Goal: Information Seeking & Learning: Learn about a topic

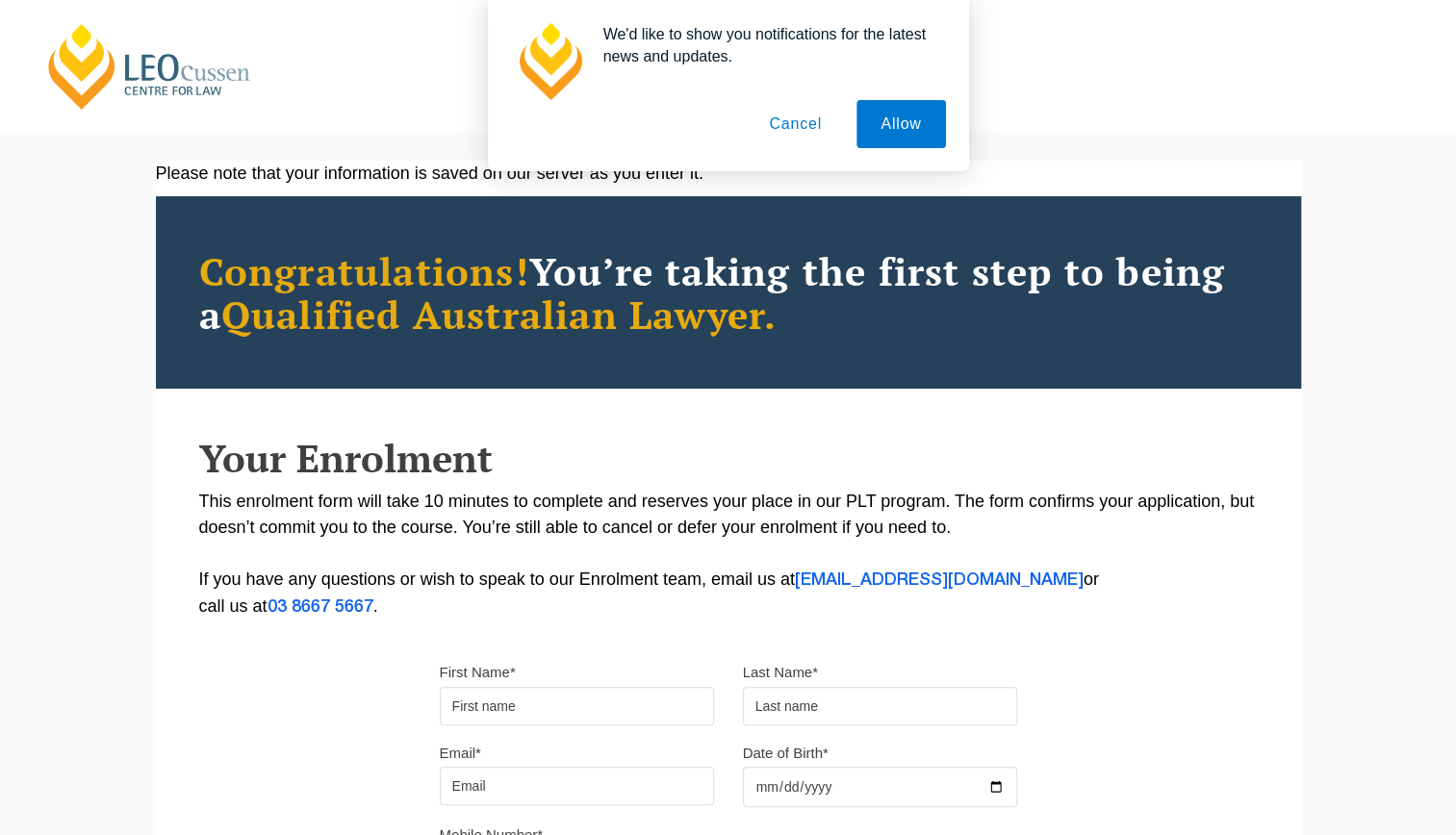
click at [809, 110] on button "Cancel" at bounding box center [795, 124] width 101 height 48
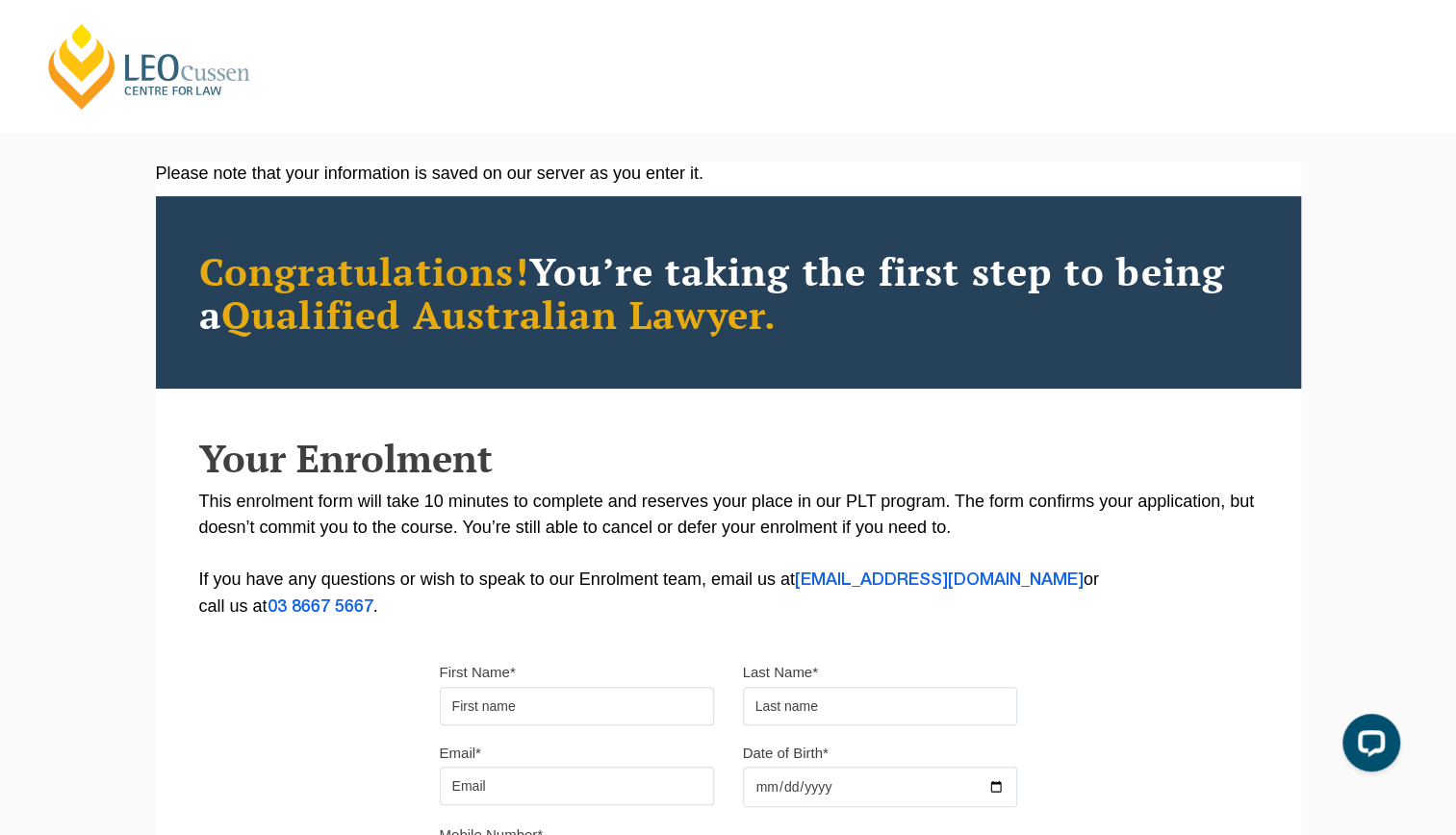
click at [188, 70] on link "[PERSON_NAME] Centre for Law" at bounding box center [150, 67] width 212 height 90
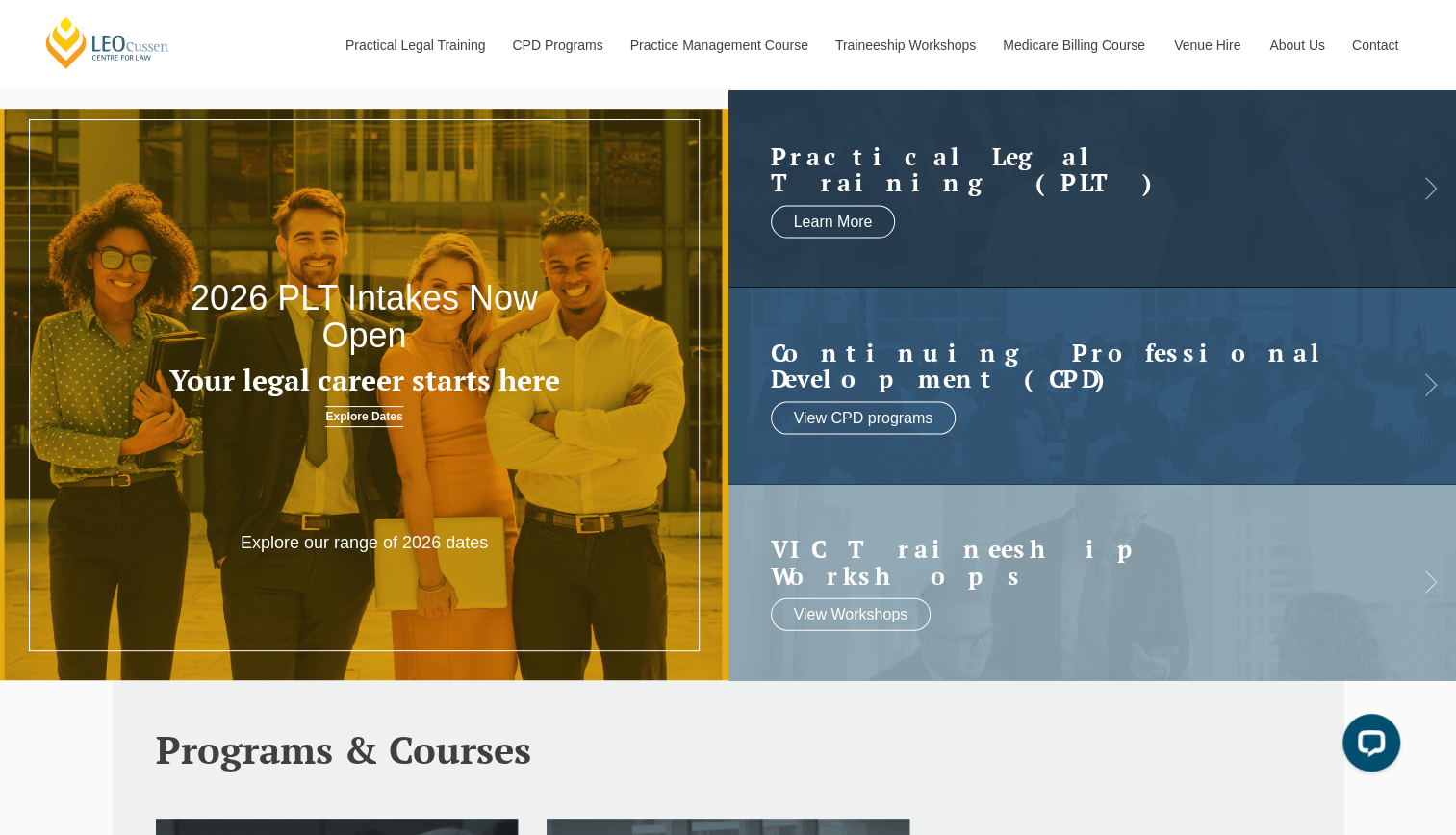
click at [362, 427] on header "2026 PLT Intakes Now Open Your legal career starts here Explore Dates" at bounding box center [364, 290] width 729 height 315
click at [372, 413] on link "Explore Dates" at bounding box center [364, 417] width 77 height 22
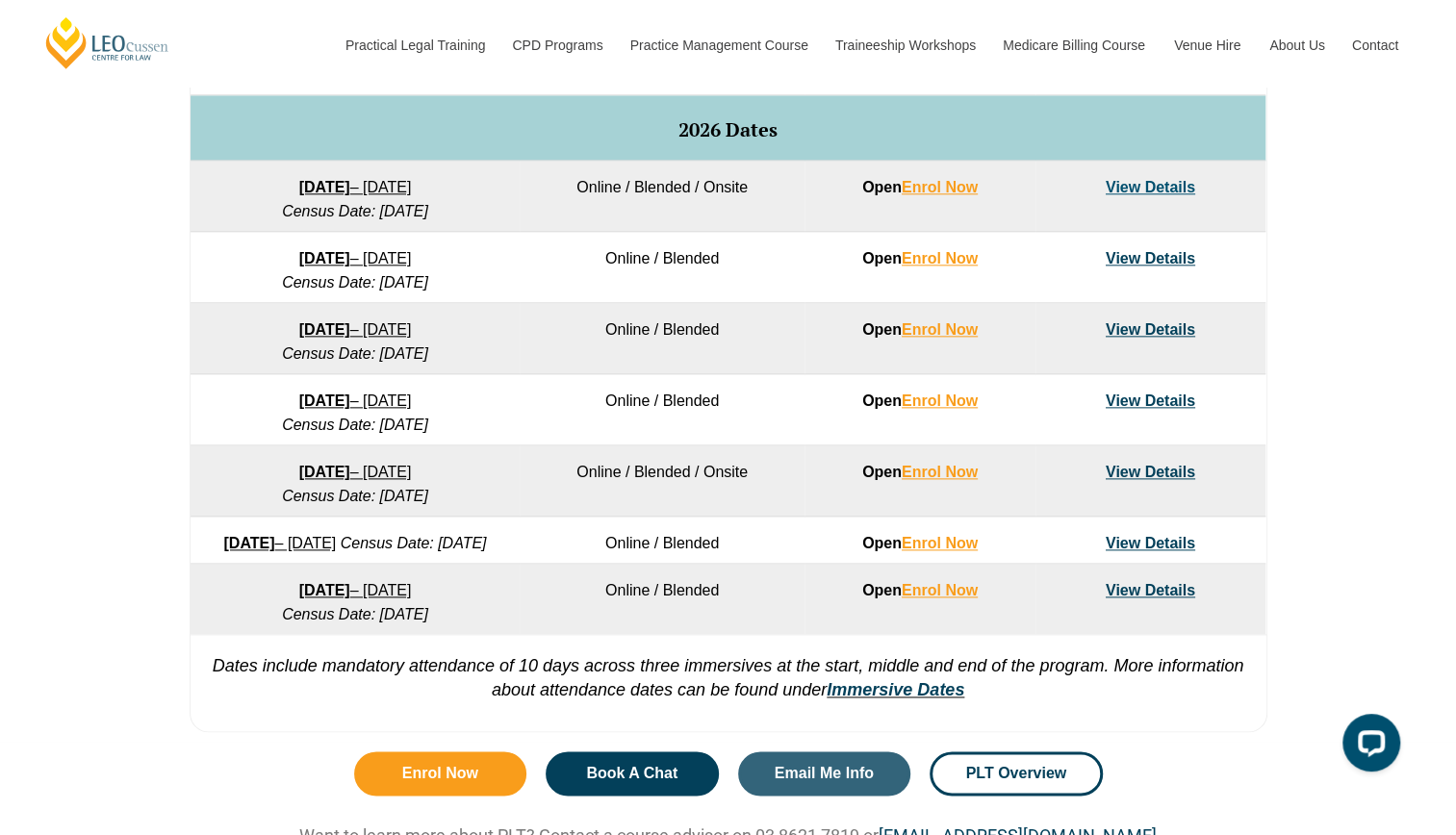
scroll to position [1204, 0]
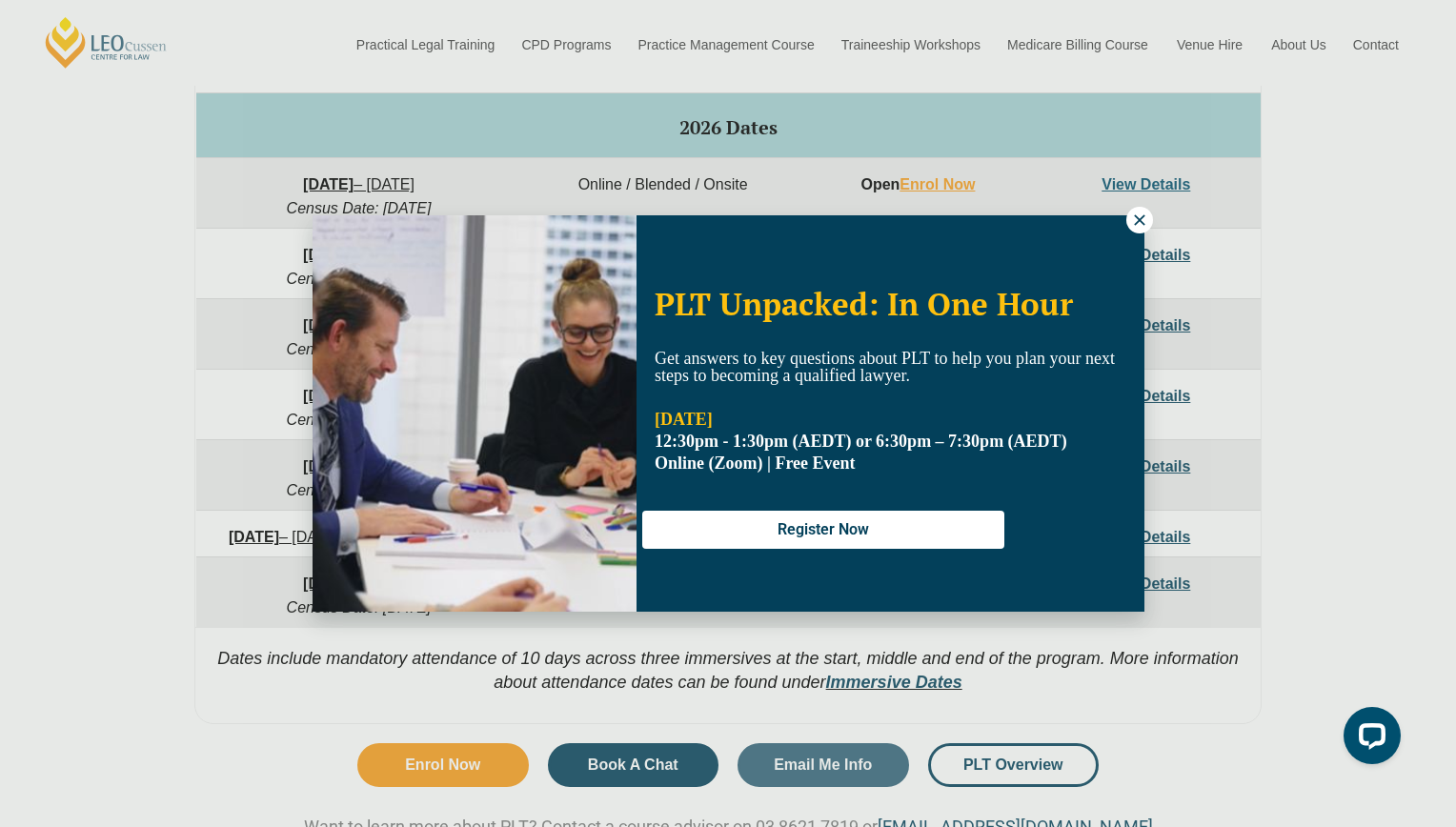
click at [1143, 225] on icon at bounding box center [1139, 219] width 11 height 11
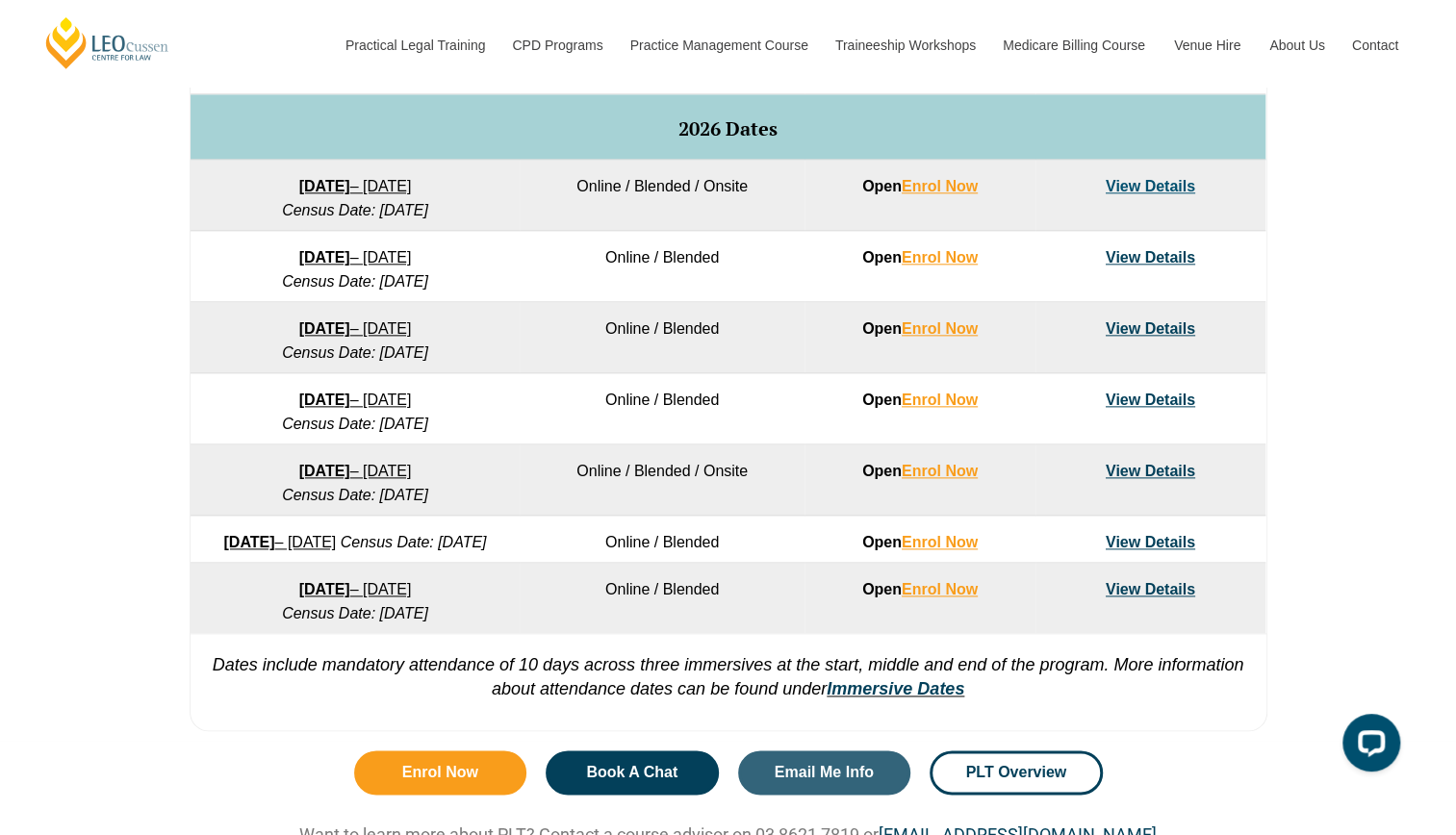
click at [1115, 178] on link "View Details" at bounding box center [1150, 186] width 90 height 17
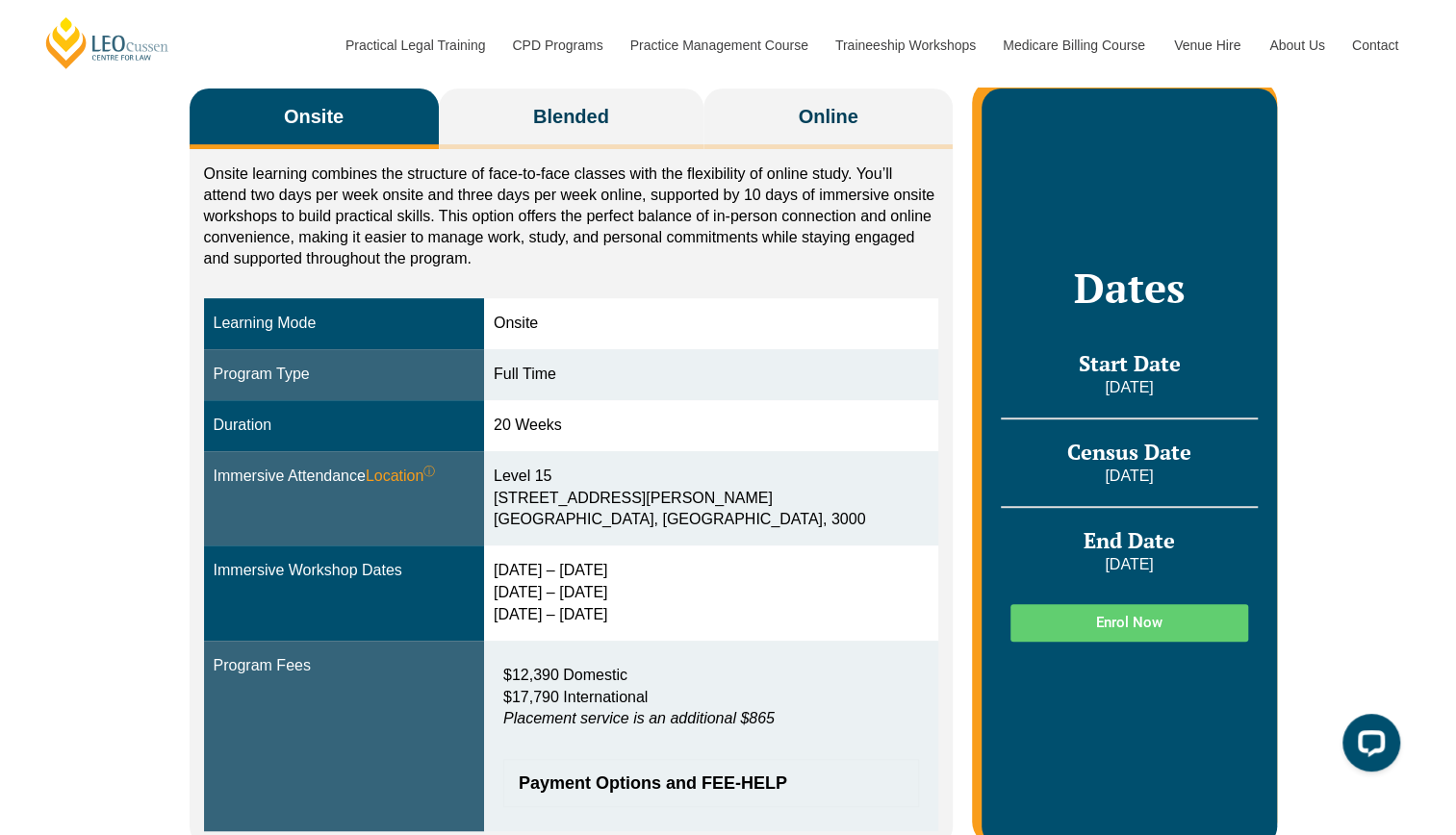
scroll to position [341, 0]
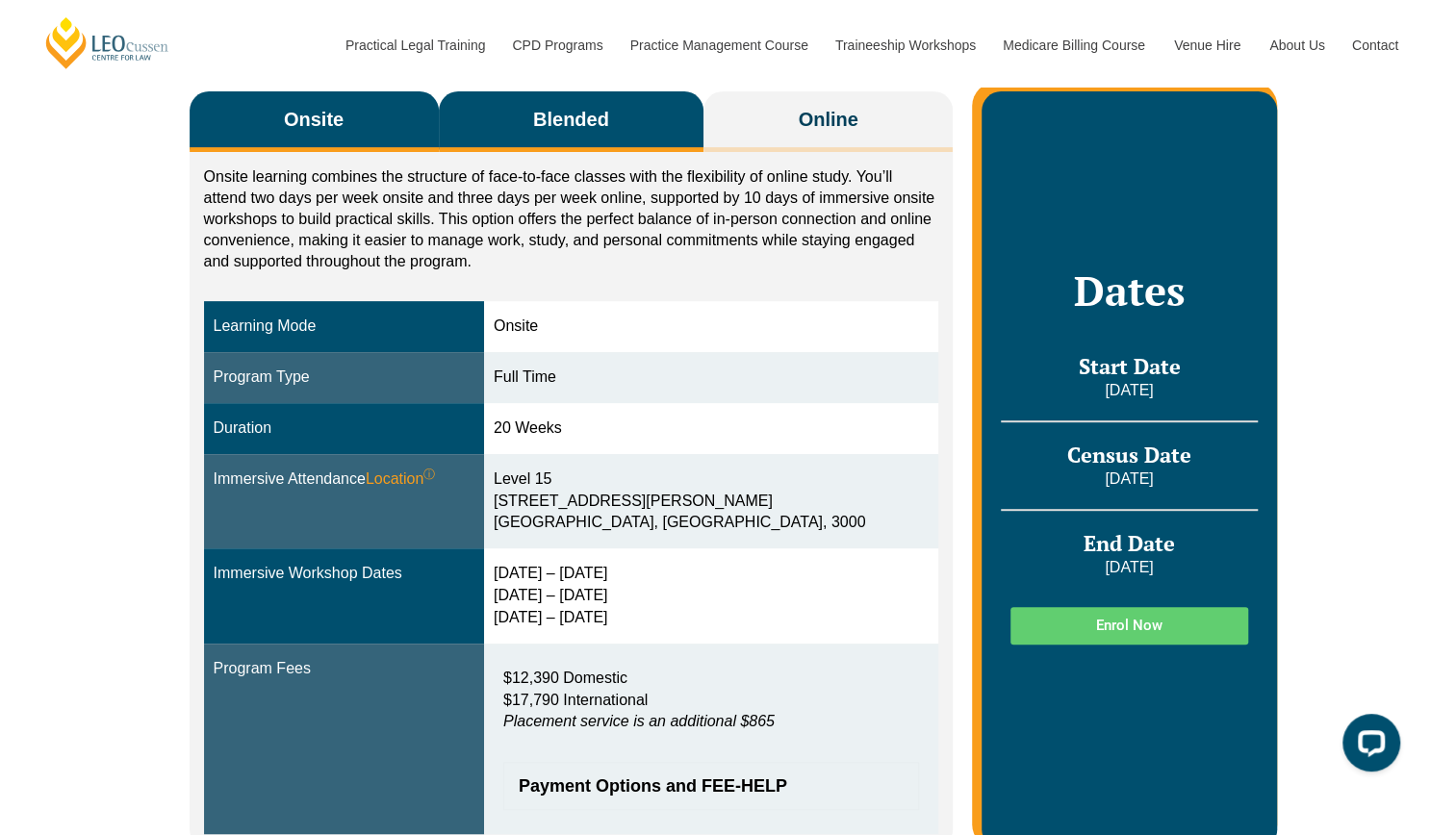
click at [581, 110] on span "Blended" at bounding box center [571, 119] width 76 height 27
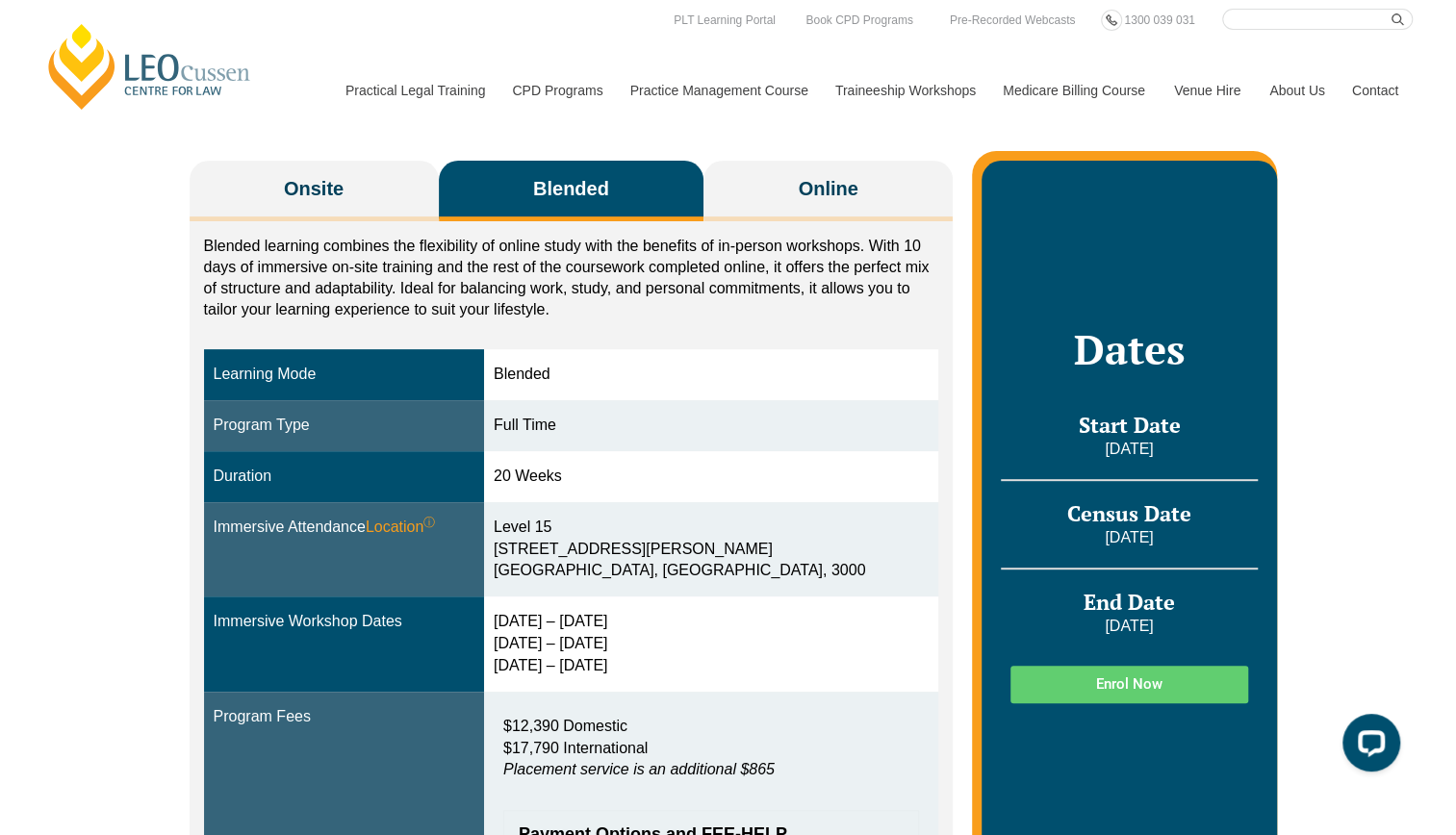
scroll to position [274, 0]
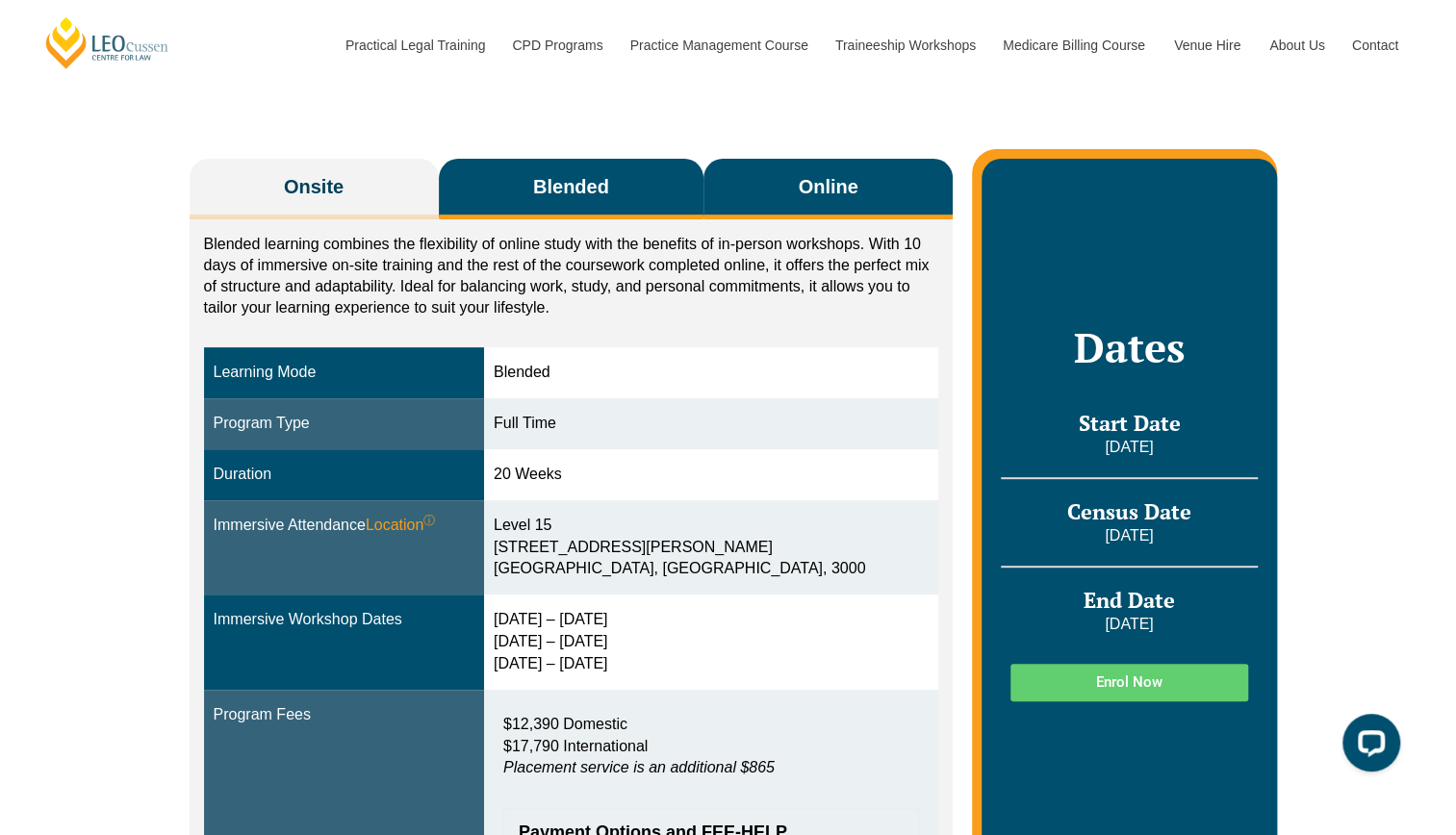
click at [835, 190] on span "Online" at bounding box center [828, 186] width 60 height 27
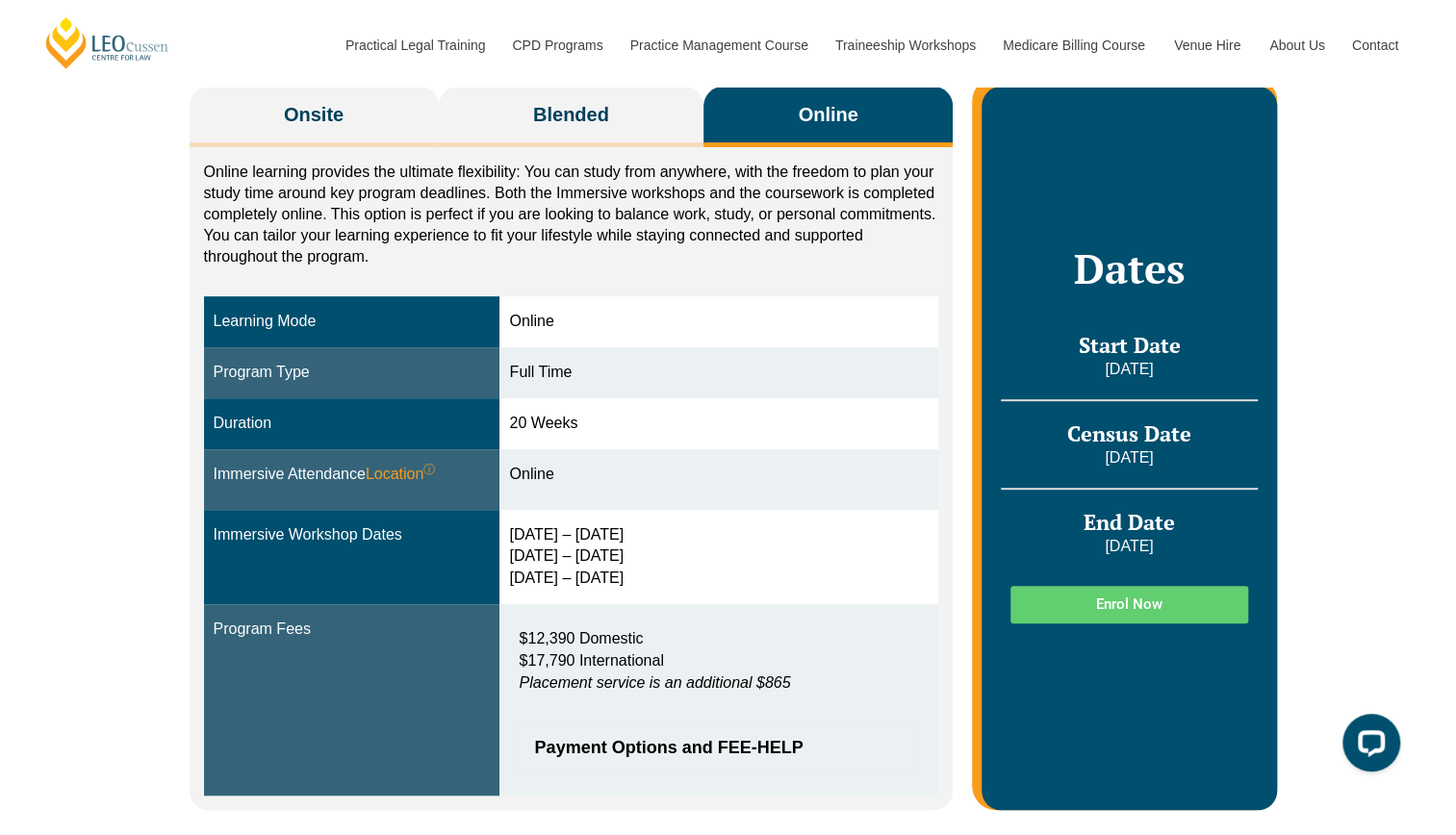
scroll to position [345, 0]
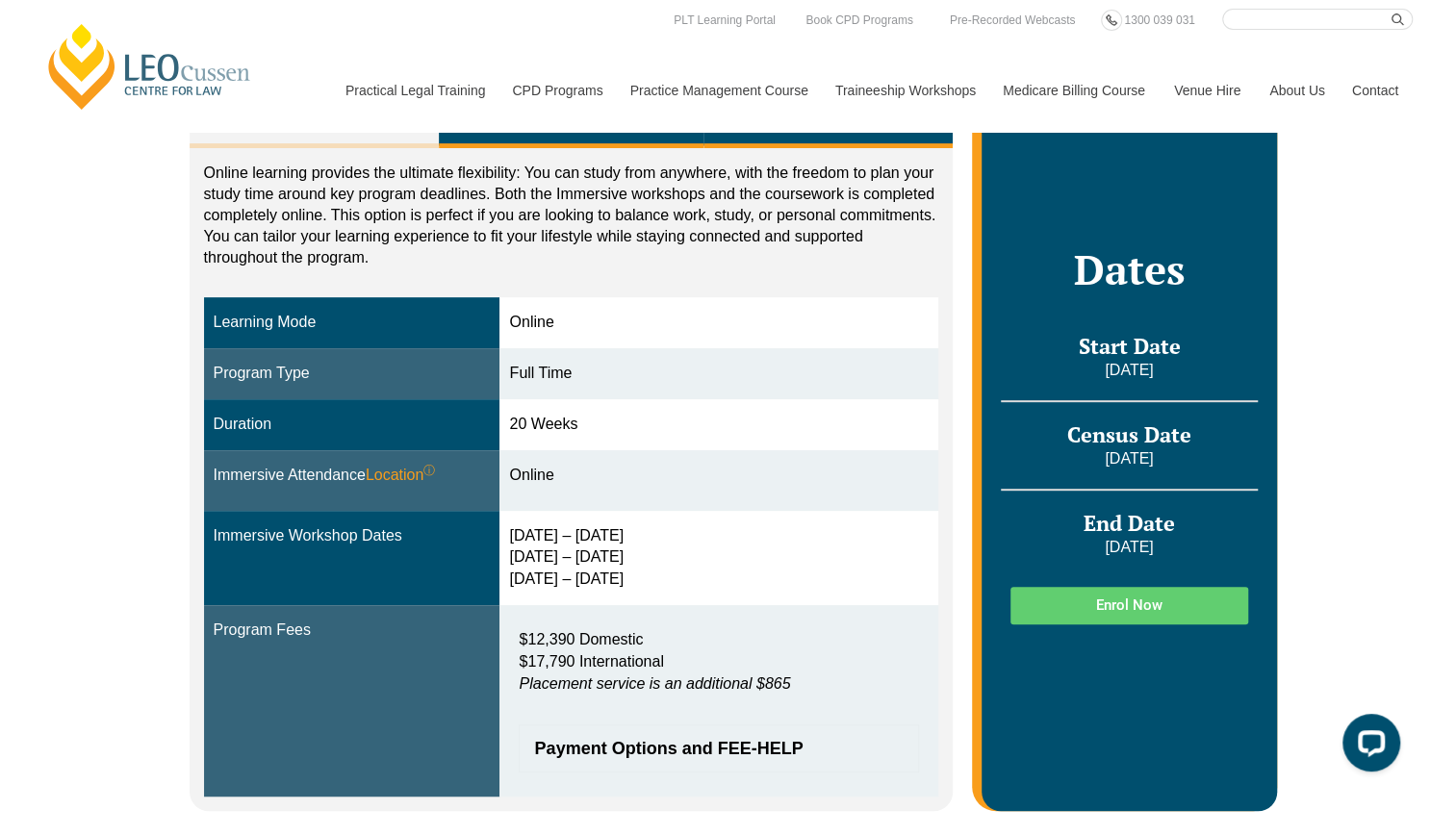
click at [593, 137] on button "Blended" at bounding box center [572, 118] width 266 height 61
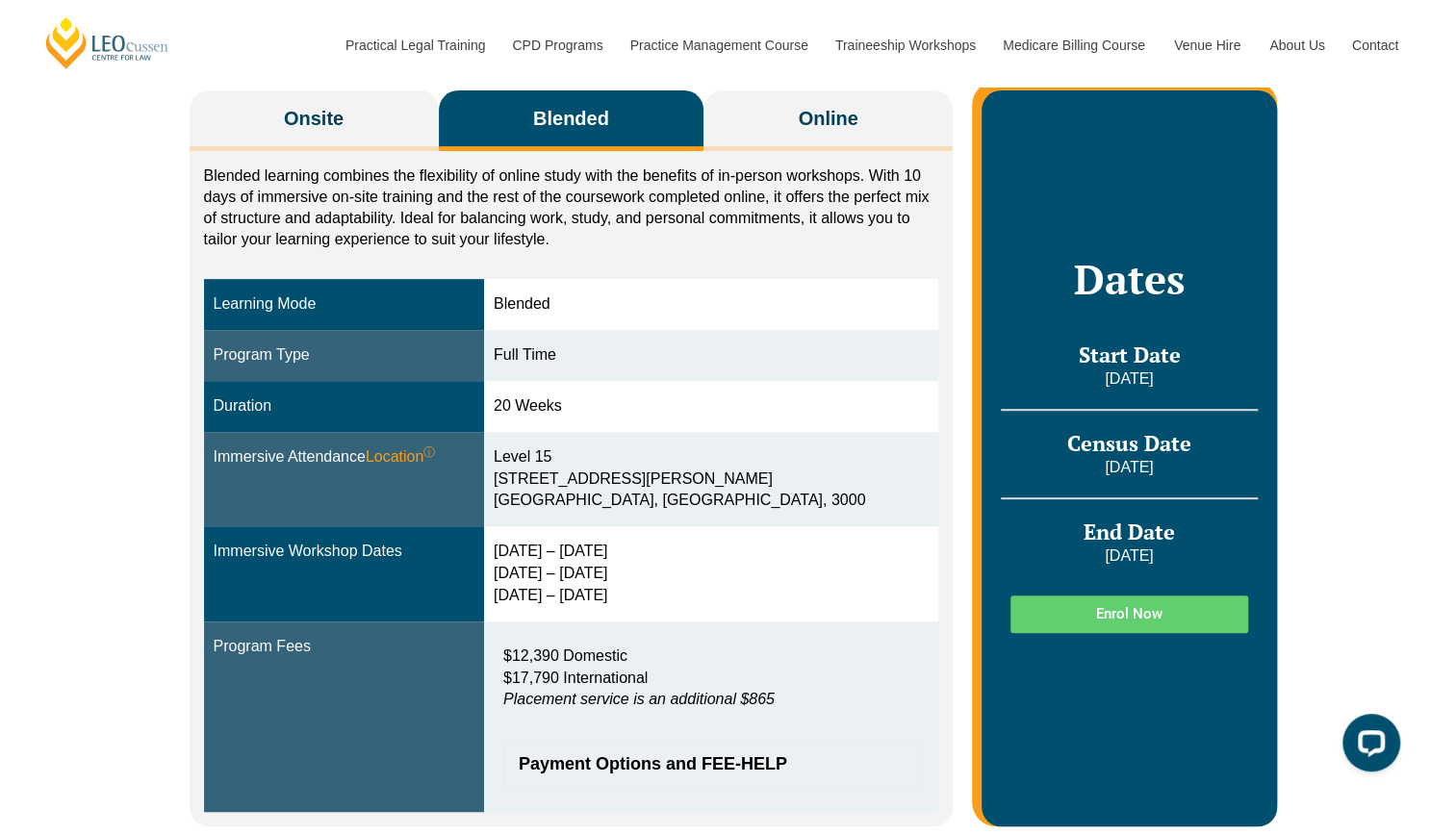
scroll to position [341, 0]
click at [665, 433] on td "Level 15 15 William Street Melbourne, Victoria, 3000" at bounding box center [711, 480] width 455 height 95
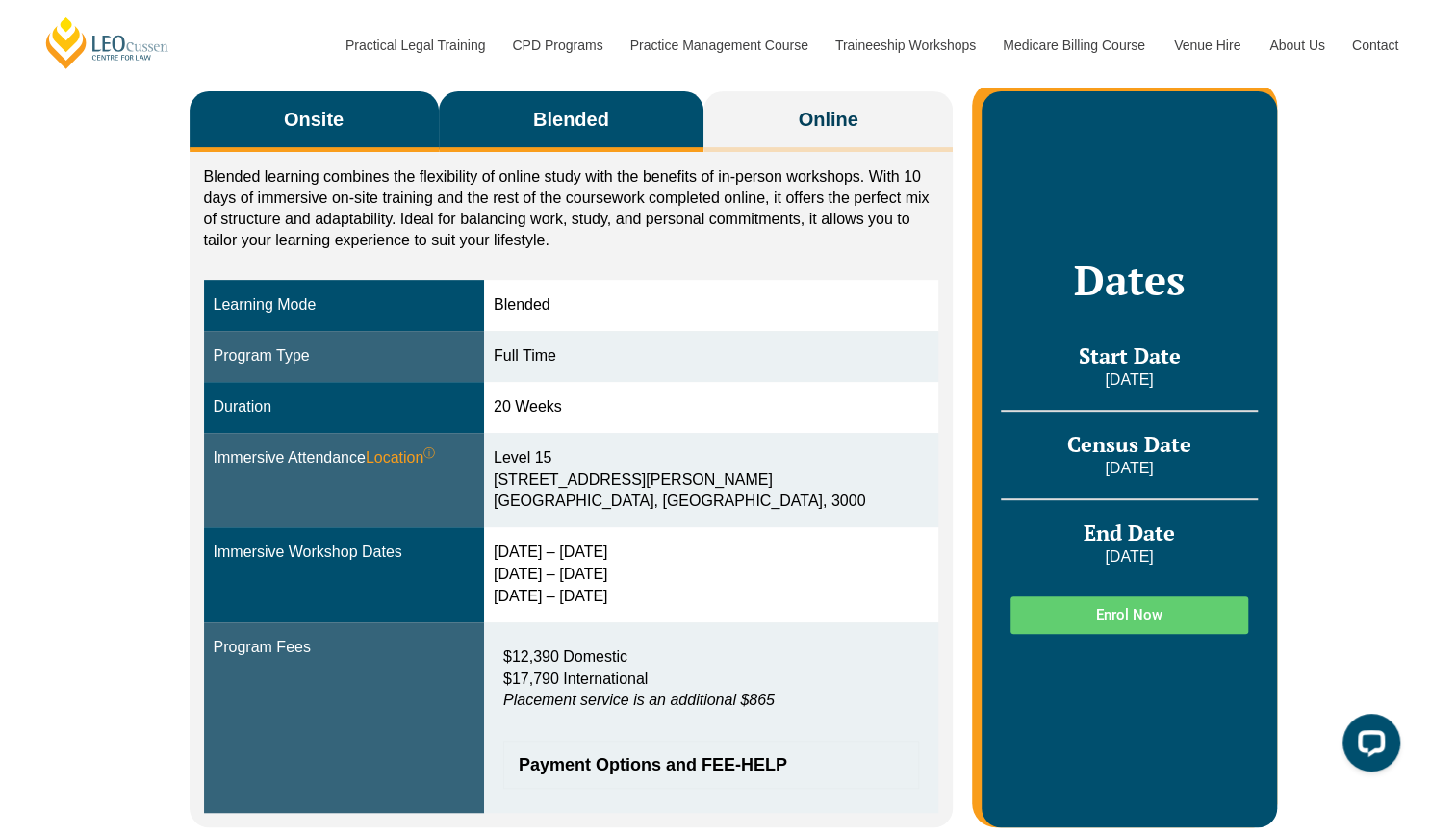
click at [381, 107] on button "Onsite" at bounding box center [314, 122] width 249 height 61
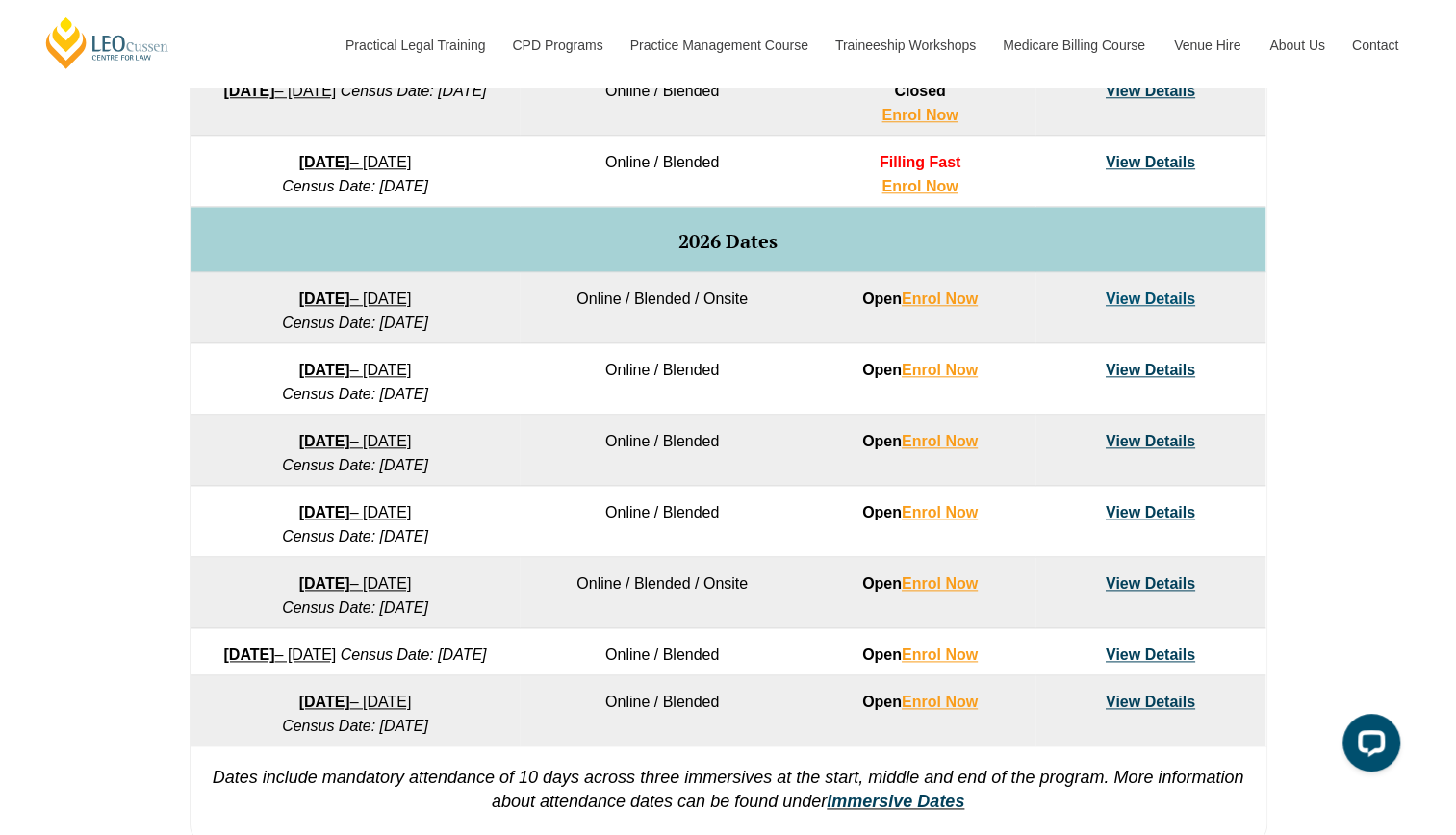
scroll to position [1093, 0]
